Goal: Task Accomplishment & Management: Use online tool/utility

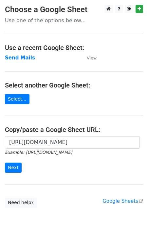
scroll to position [0, 141]
type input "[URL][DOMAIN_NAME]"
click at [13, 164] on input "Next" at bounding box center [13, 168] width 17 height 10
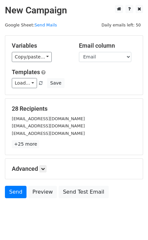
click at [29, 51] on div "Variables Copy/paste... {{Email}} {{First Name}}" at bounding box center [40, 52] width 67 height 20
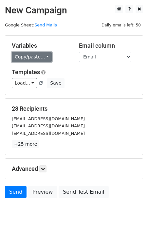
click at [29, 58] on link "Copy/paste..." at bounding box center [32, 57] width 40 height 10
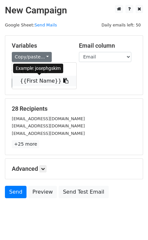
click at [39, 82] on link "{{First Name}}" at bounding box center [44, 81] width 64 height 10
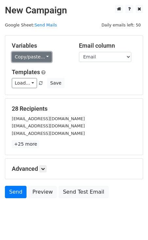
click at [41, 61] on link "Copy/paste..." at bounding box center [32, 57] width 40 height 10
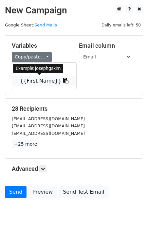
click at [34, 79] on link "{{First Name}}" at bounding box center [44, 81] width 64 height 10
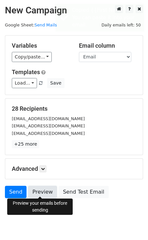
click at [41, 186] on link "Preview" at bounding box center [42, 192] width 29 height 12
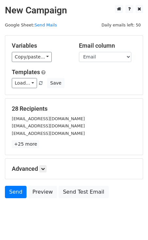
click at [3, 95] on main "New Campaign Daily emails left: 50 Google Sheet: Send Mails Variables Copy/past…" at bounding box center [74, 103] width 148 height 197
click at [35, 95] on form "Variables Copy/paste... {{Email}} {{First Name}} Email column Email First Name …" at bounding box center [74, 118] width 138 height 167
click at [19, 193] on link "Send" at bounding box center [16, 192] width 22 height 12
